Goal: Information Seeking & Learning: Learn about a topic

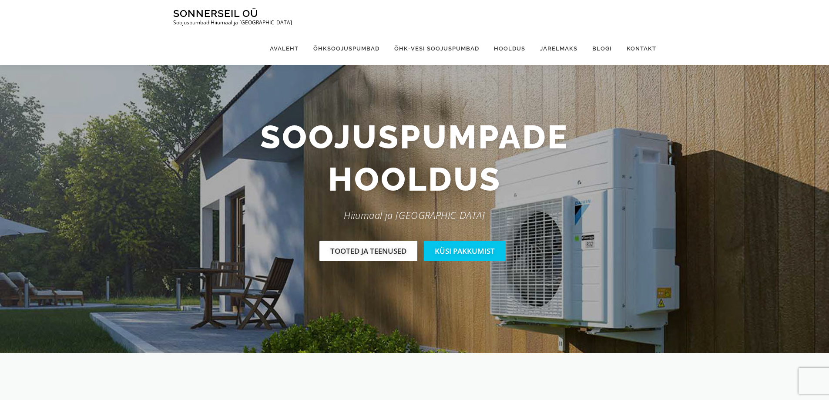
click at [355, 252] on link "Tooted ja teenused" at bounding box center [368, 251] width 98 height 20
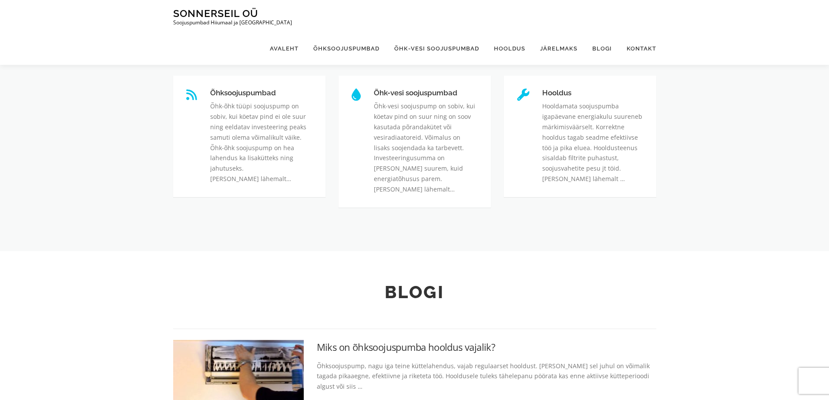
scroll to position [320, 0]
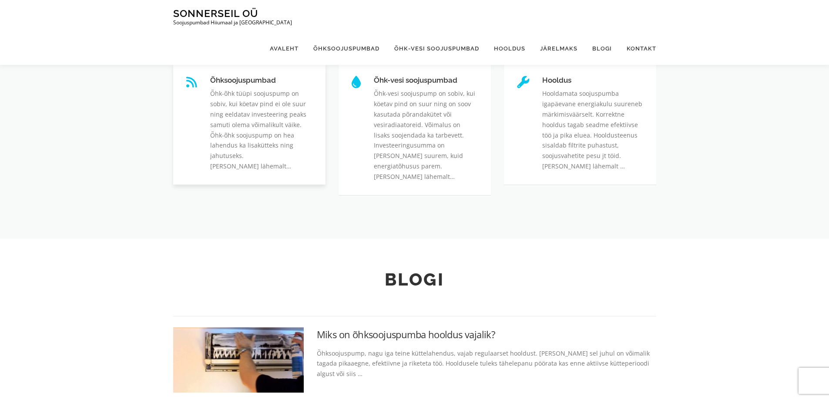
click at [210, 76] on link "Õhksoojuspumbad" at bounding box center [210, 76] width 0 height 0
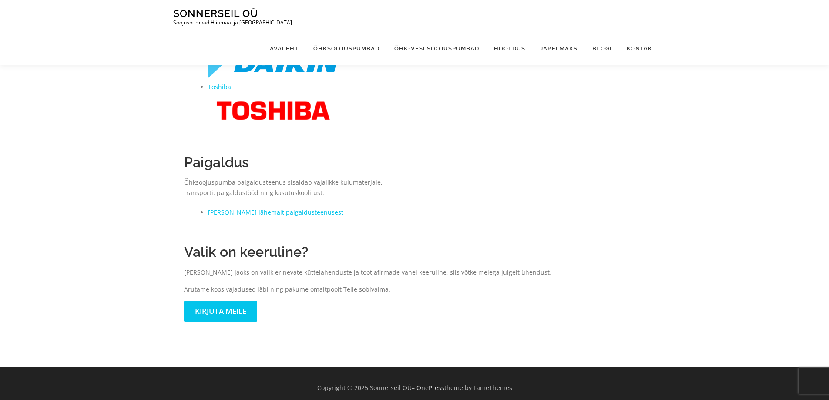
scroll to position [321, 0]
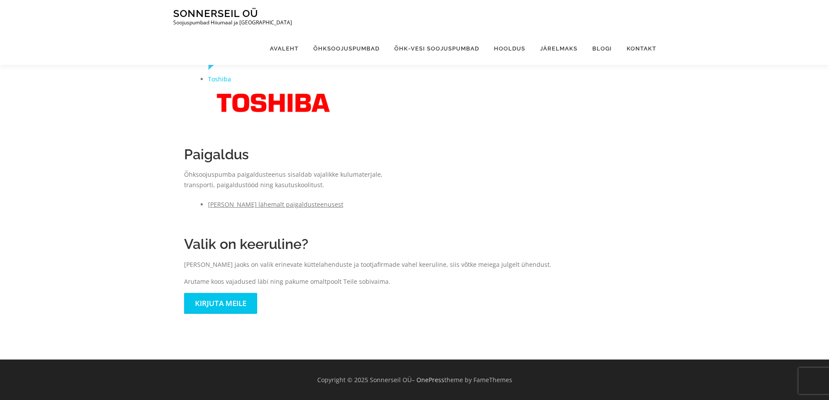
click at [274, 207] on link "Loe lähemalt paigaldusteenusest" at bounding box center [275, 204] width 135 height 8
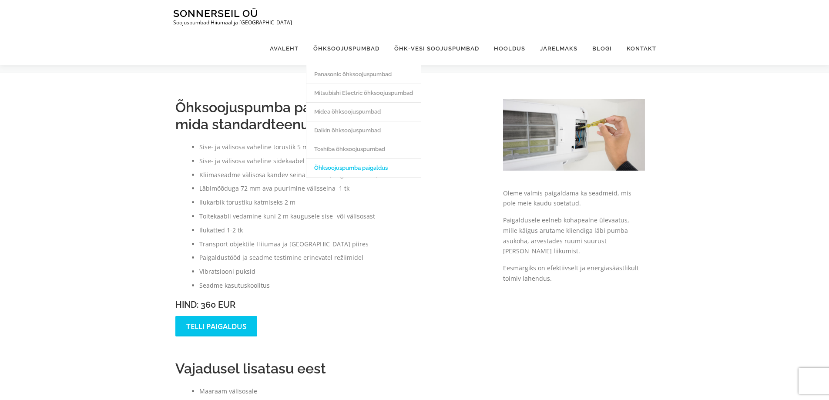
click at [329, 158] on link "Õhksoojuspumba paigaldus" at bounding box center [363, 167] width 114 height 19
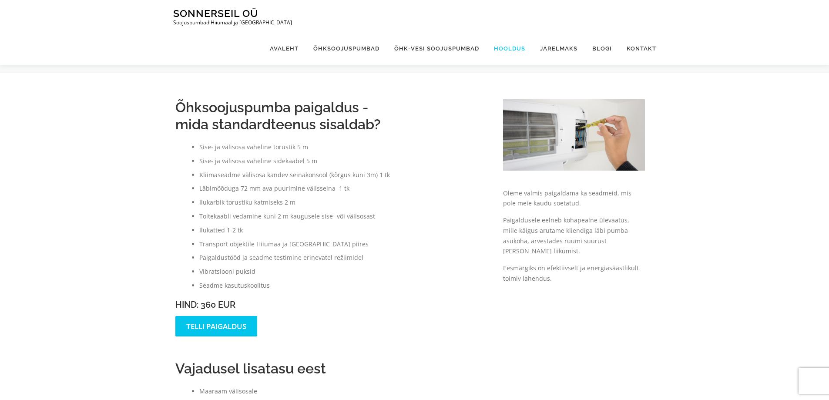
click at [503, 32] on link "Hooldus" at bounding box center [509, 48] width 46 height 33
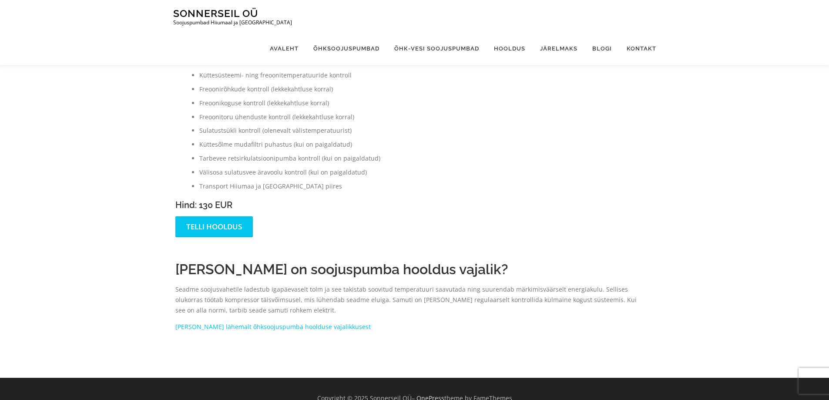
scroll to position [501, 0]
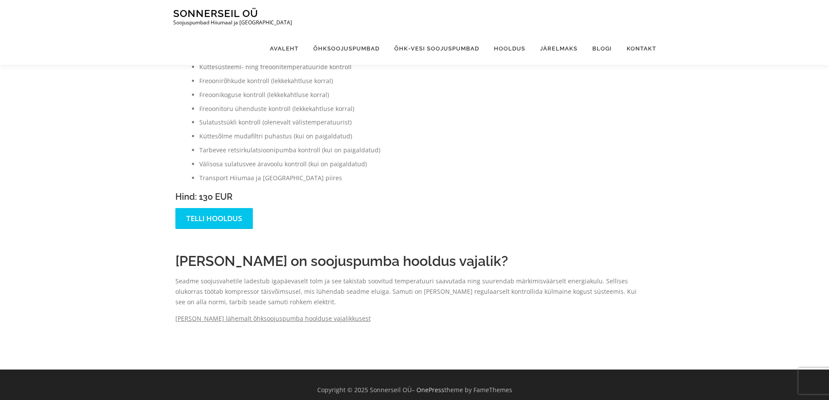
click at [304, 314] on link "Loe lähemalt õhksoojuspumba hoolduse vajalikkusest" at bounding box center [272, 318] width 195 height 8
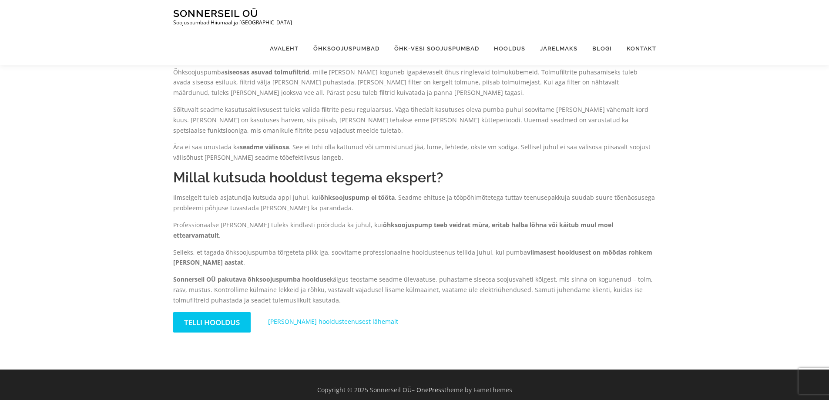
scroll to position [380, 0]
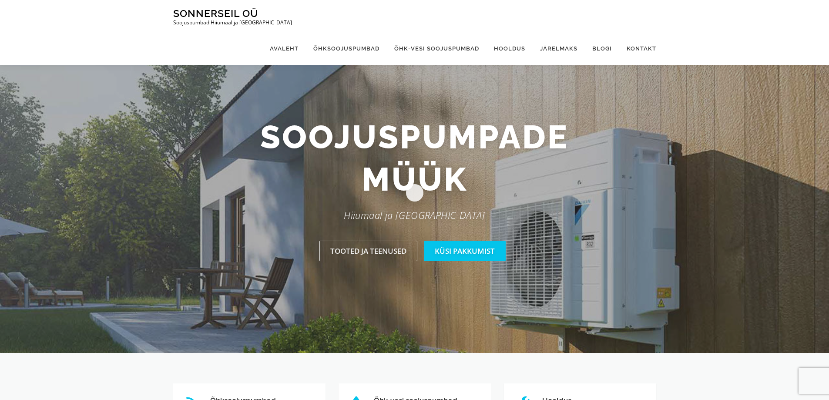
scroll to position [363, 0]
